Goal: Navigation & Orientation: Find specific page/section

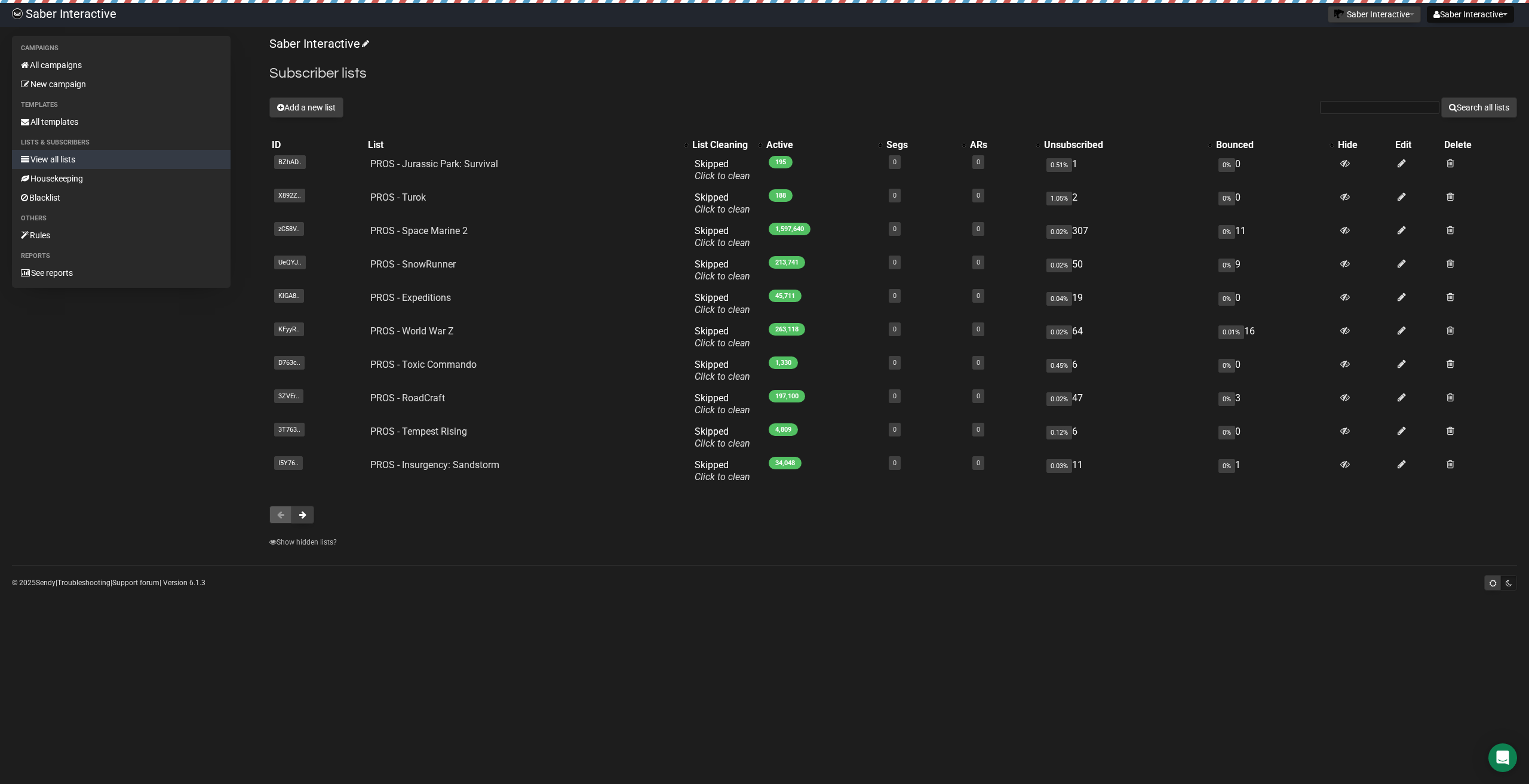
click at [220, 436] on div "Campaigns All campaigns New campaign Templates All templates Lists & subscriber…" at bounding box center [764, 295] width 1505 height 518
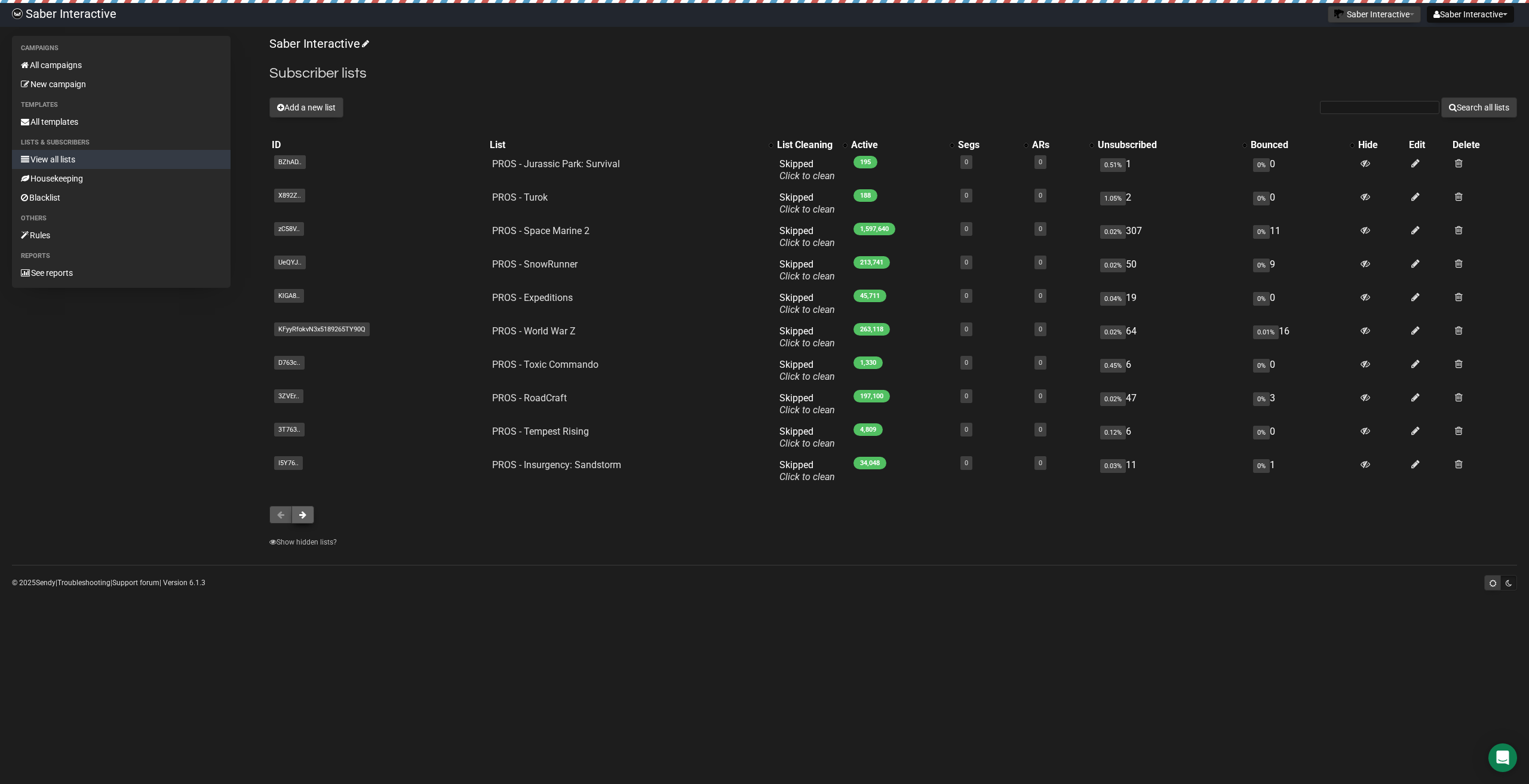
click at [304, 515] on span at bounding box center [303, 515] width 7 height 9
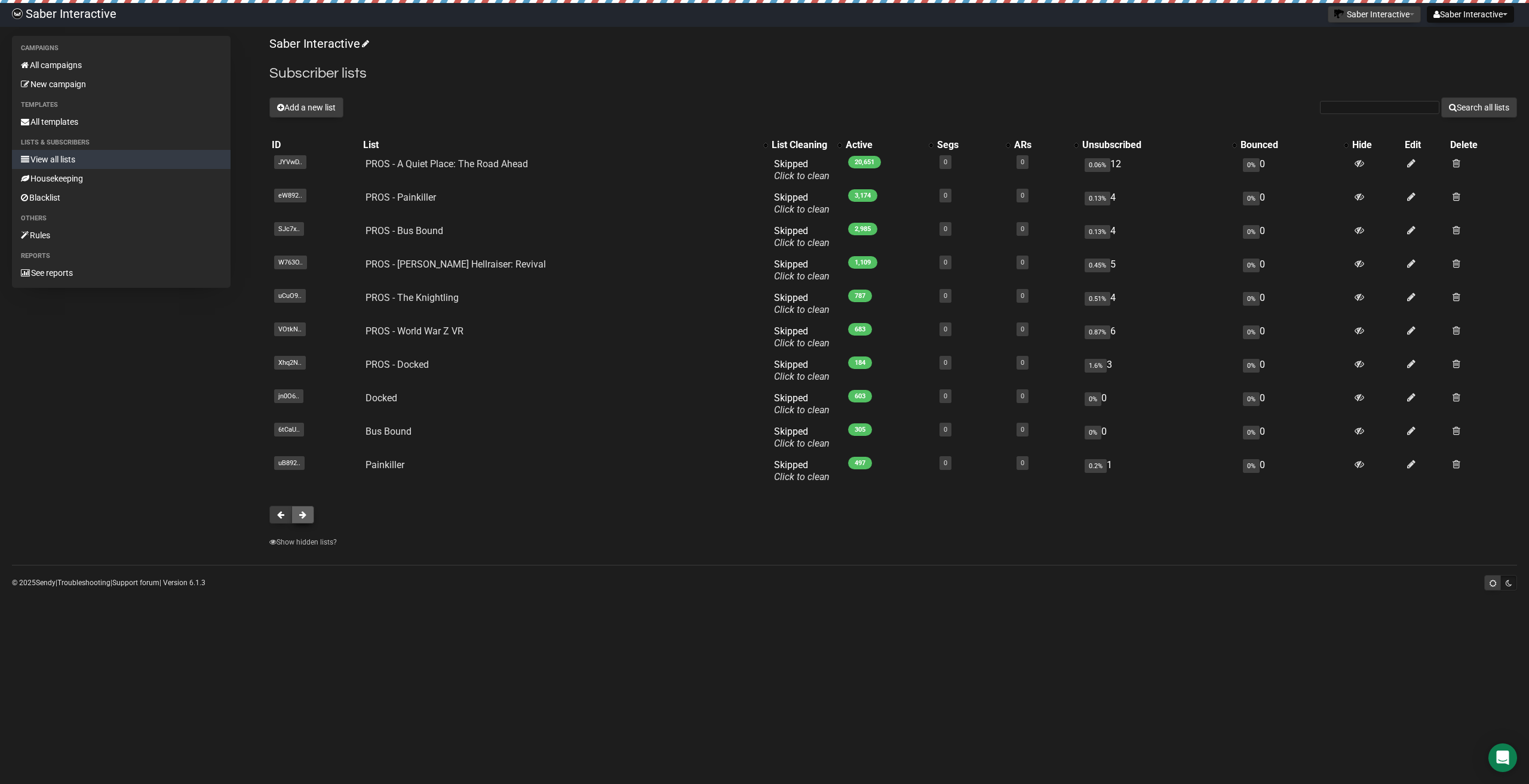
click at [311, 520] on button at bounding box center [303, 514] width 22 height 18
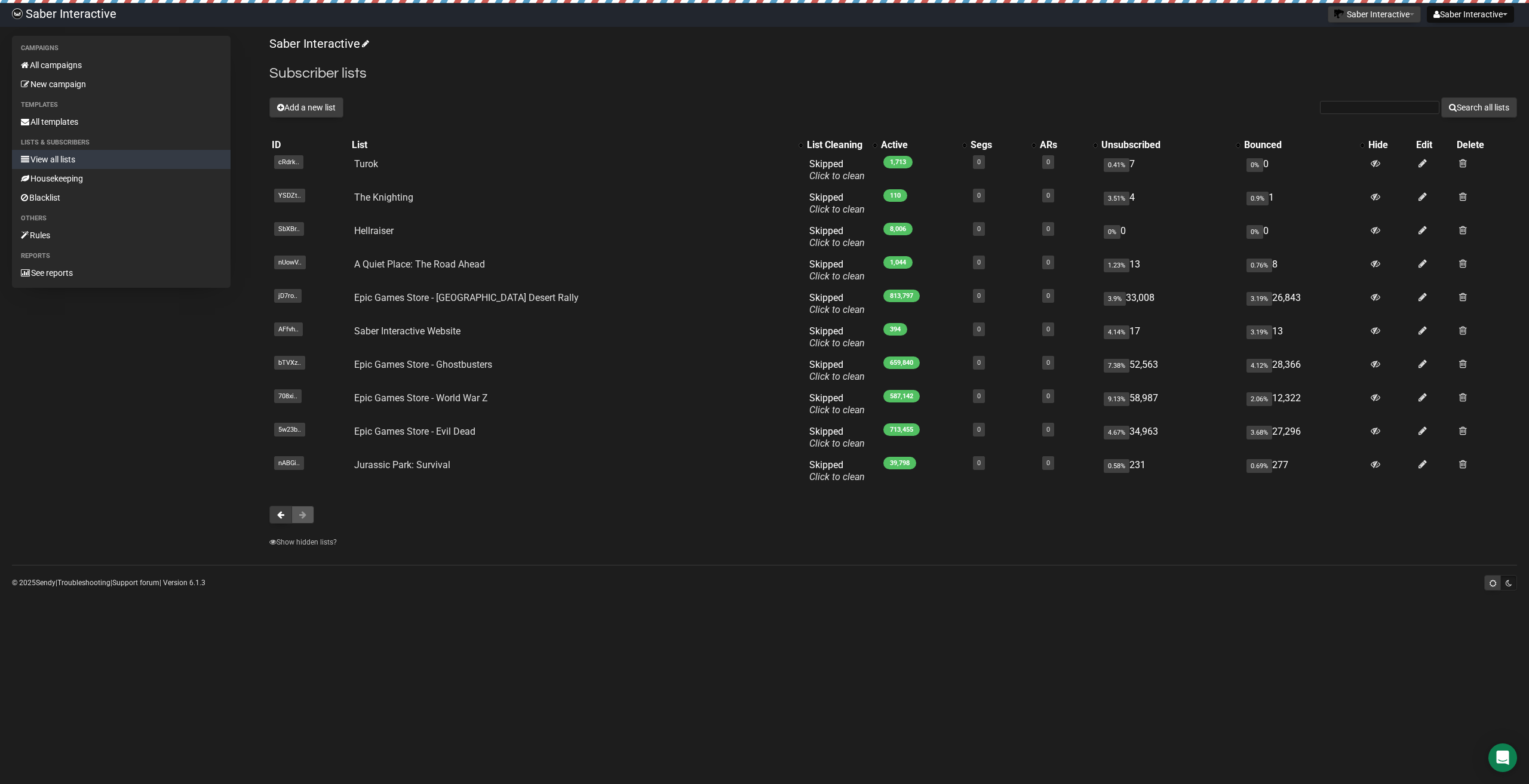
click at [306, 512] on span at bounding box center [303, 515] width 7 height 9
click at [239, 710] on body "Saber Interactive Saber Interactive Settings Logout Saber Interactive PROS PROS…" at bounding box center [764, 392] width 1529 height 784
click at [298, 682] on body "Saber Interactive Saber Interactive Settings Logout Saber Interactive PROS PROS…" at bounding box center [764, 392] width 1529 height 784
